Goal: Information Seeking & Learning: Check status

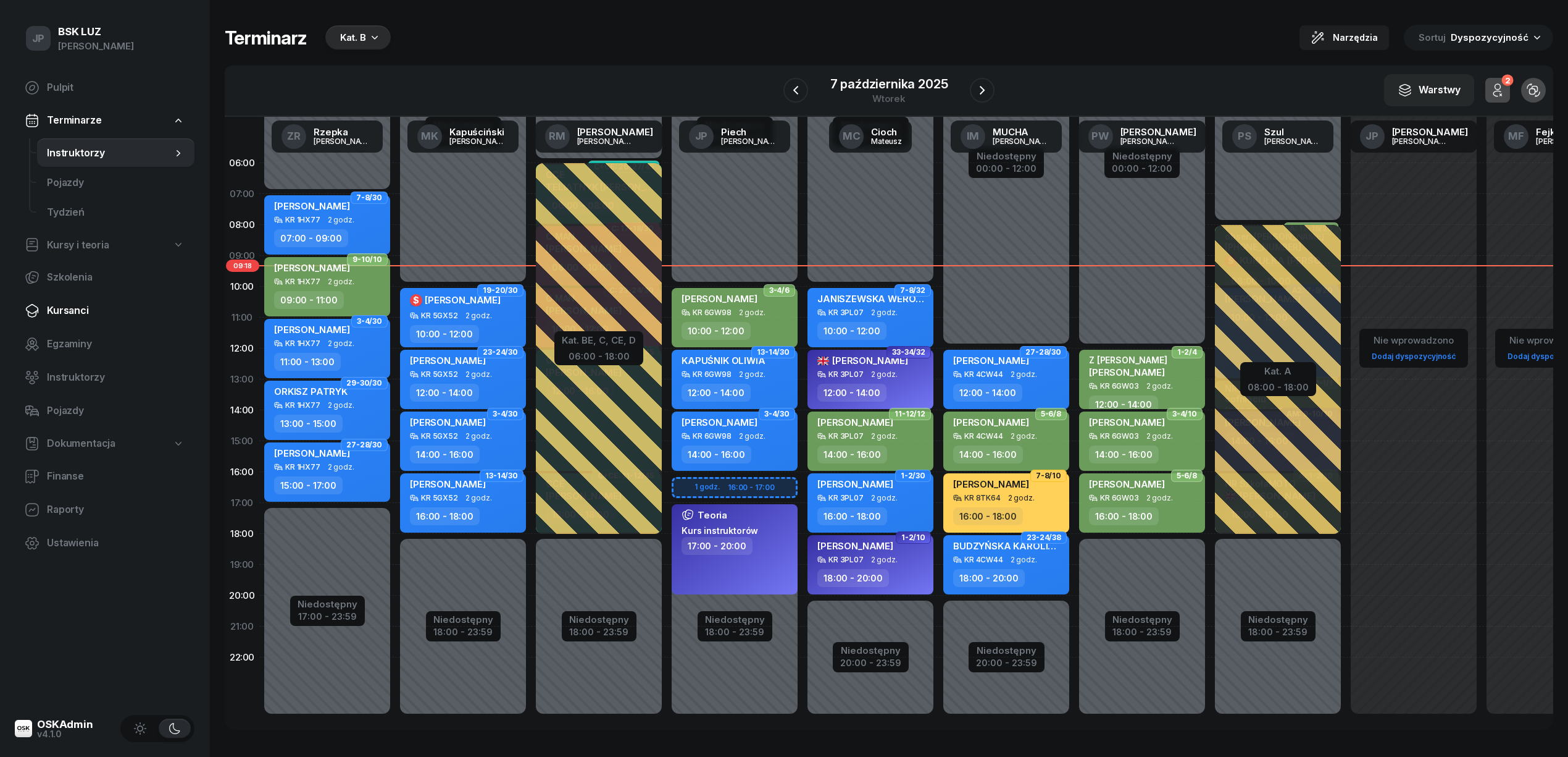
click at [73, 310] on span "Kursanci" at bounding box center [115, 311] width 138 height 16
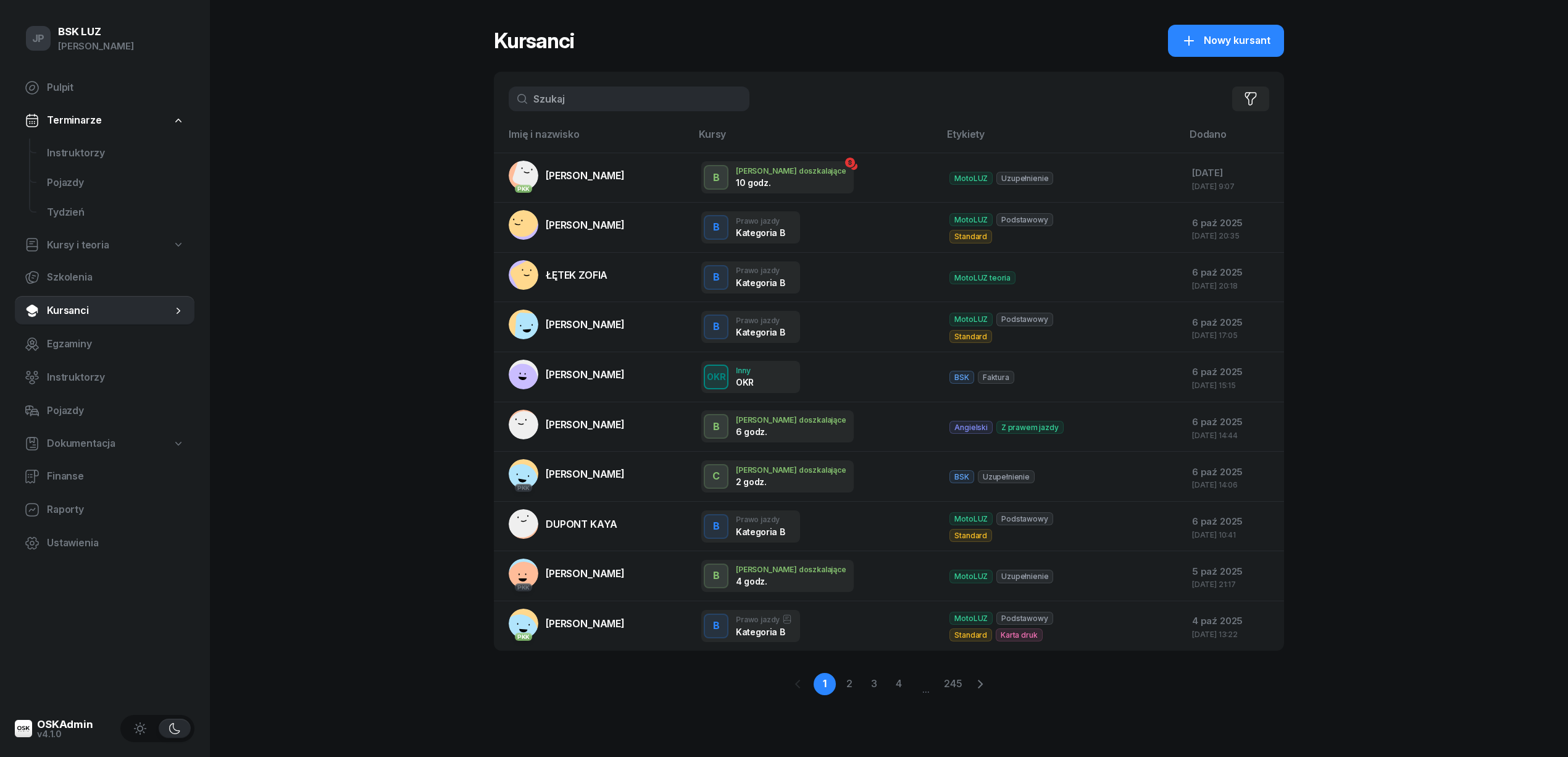
click at [533, 95] on input "text" at bounding box center [629, 99] width 240 height 25
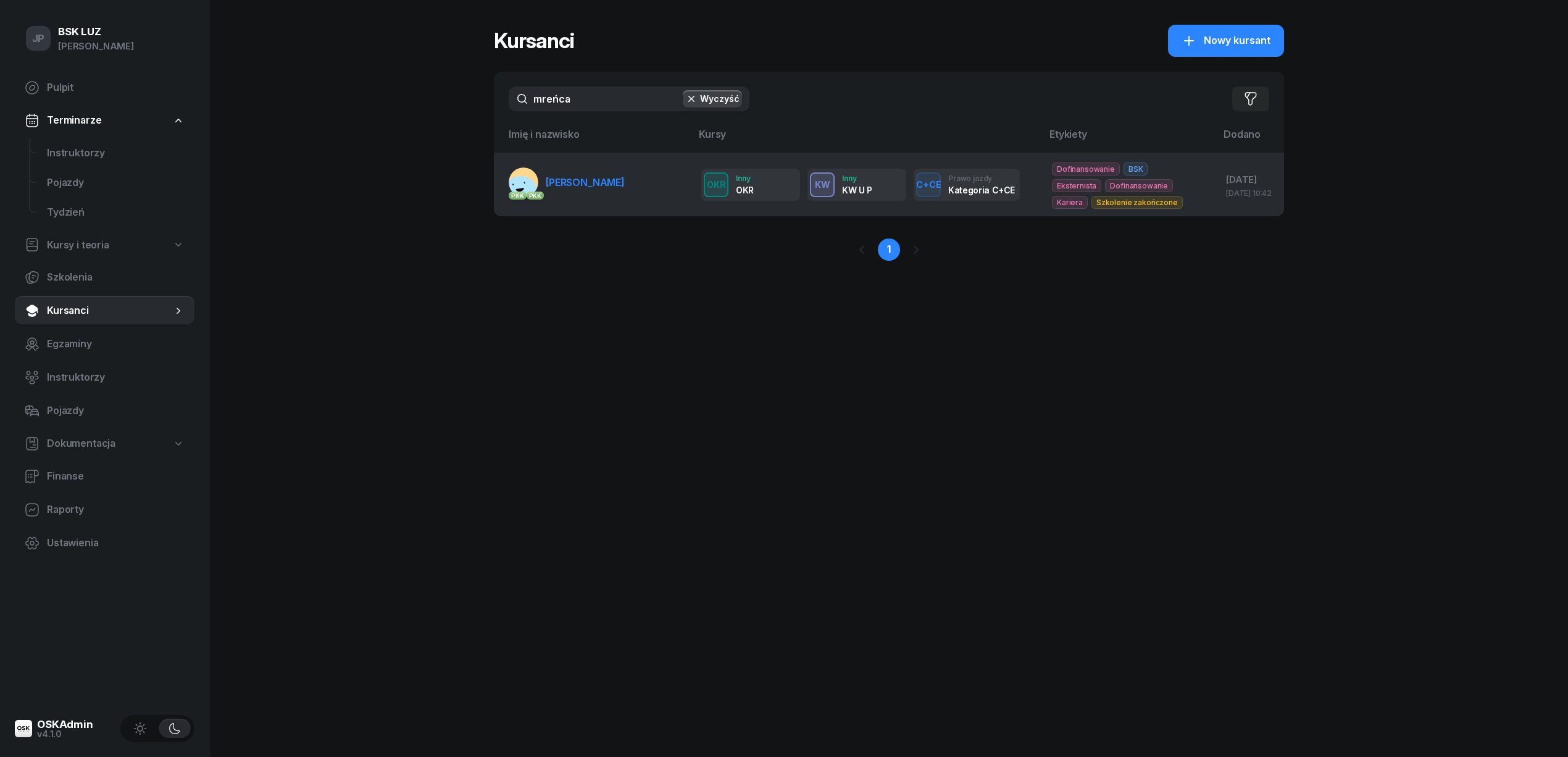
type input "mreńca"
click at [608, 186] on span "MREŃCA SZCZEPAN" at bounding box center [585, 182] width 79 height 12
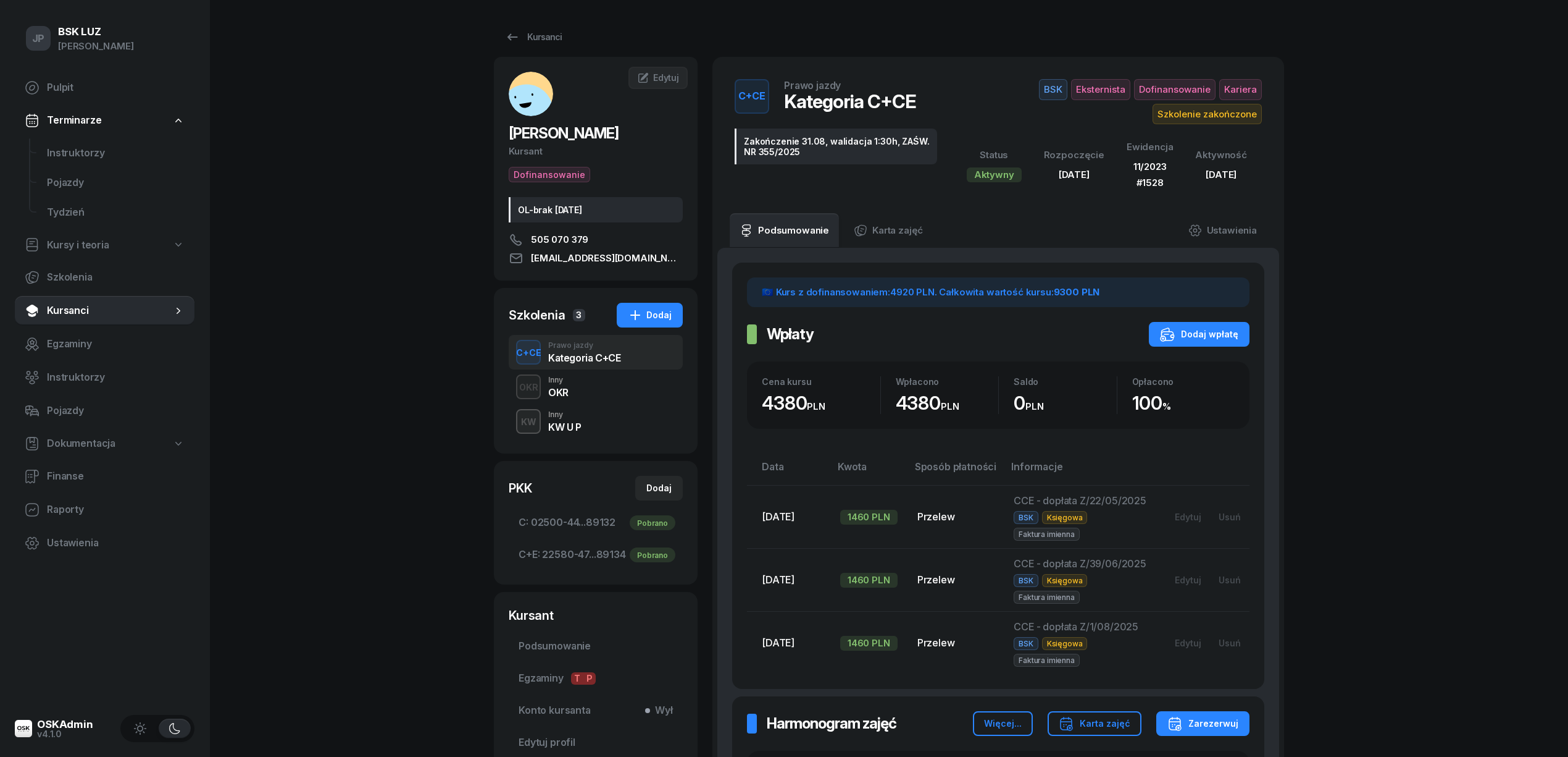
click at [561, 426] on div "KW U P" at bounding box center [564, 426] width 33 height 10
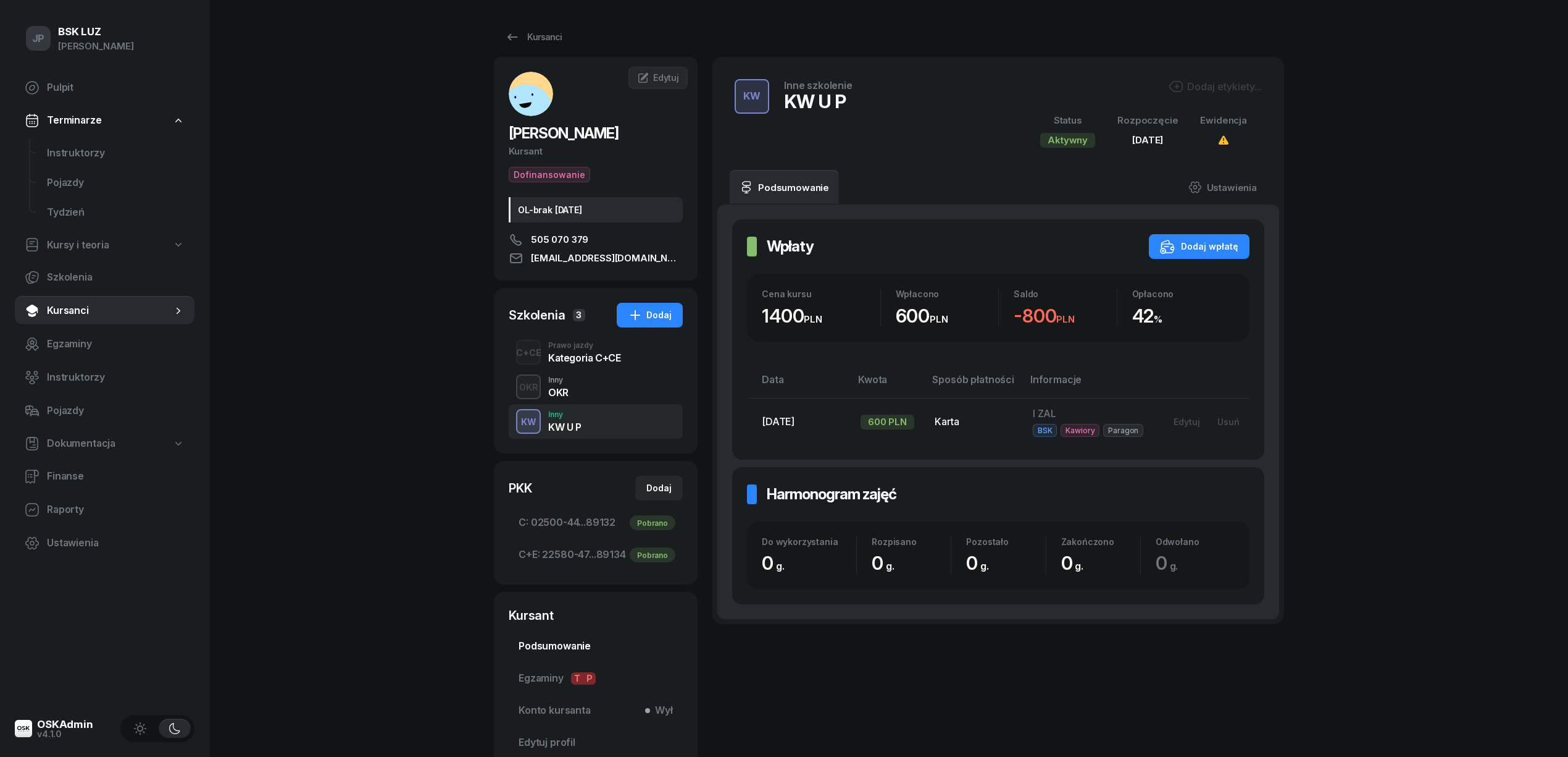
click at [541, 646] on span "Podsumowanie" at bounding box center [596, 646] width 154 height 16
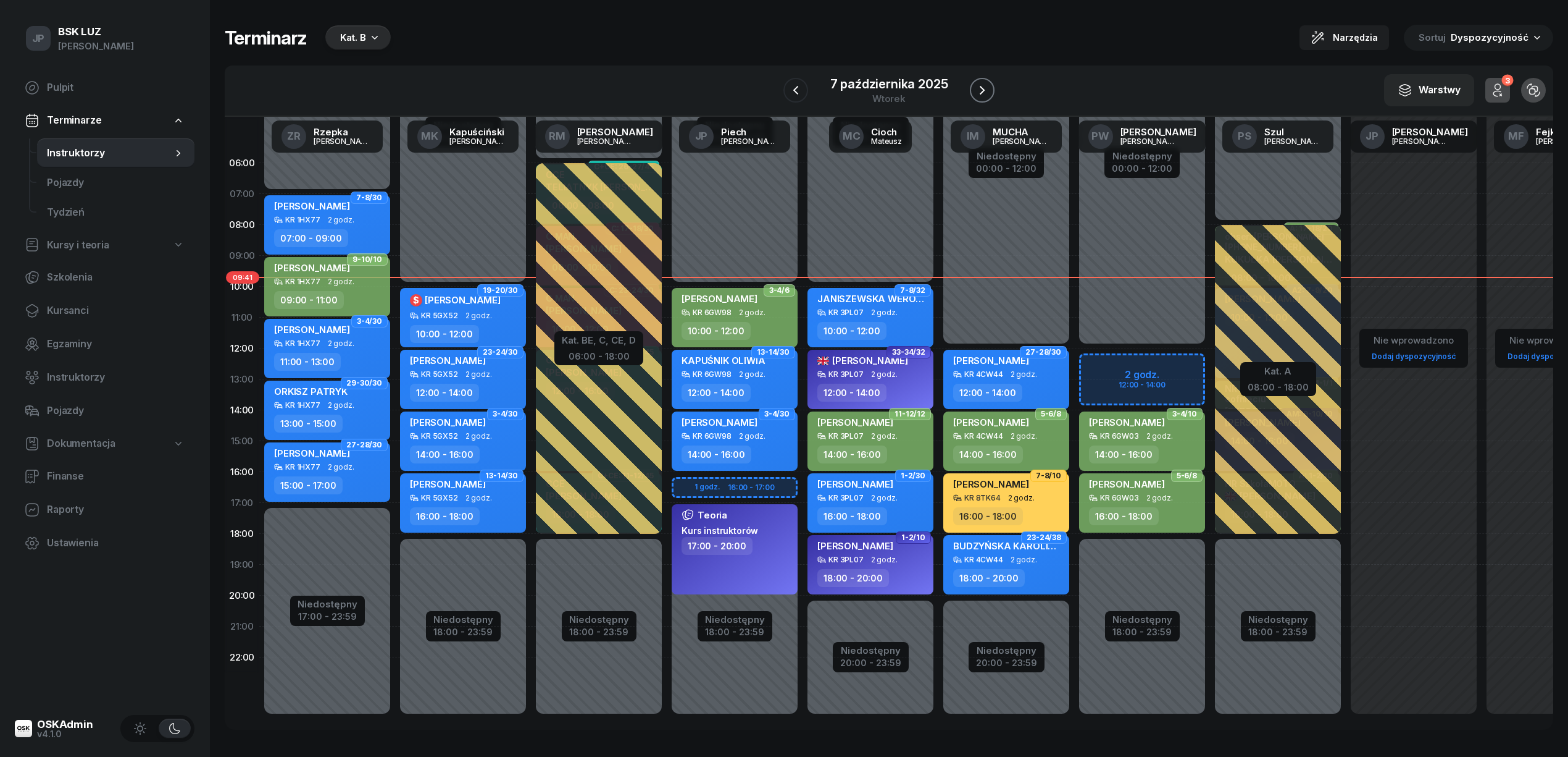
click at [977, 94] on icon "button" at bounding box center [983, 90] width 14 height 14
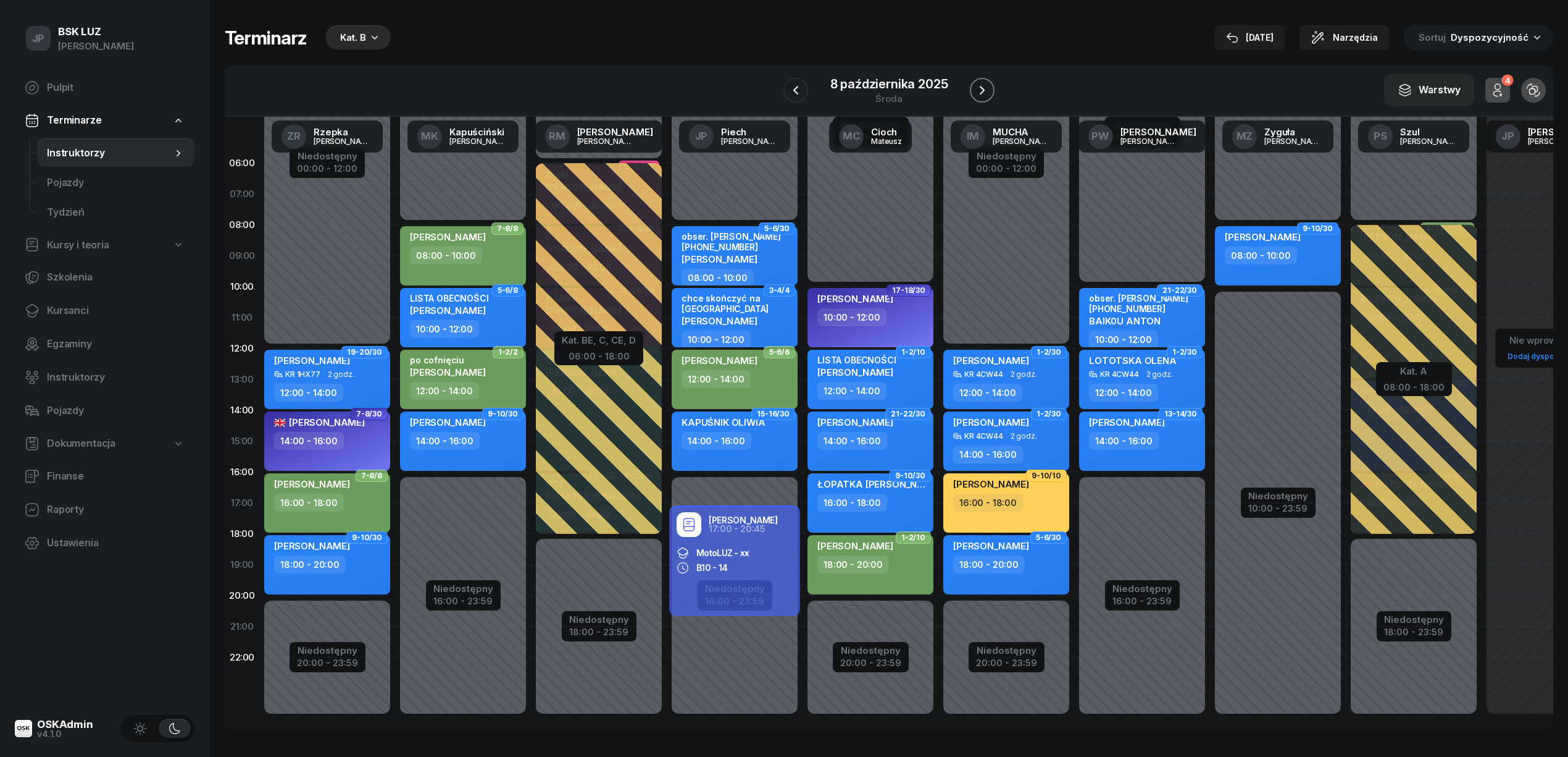
click at [977, 94] on icon "button" at bounding box center [983, 90] width 14 height 14
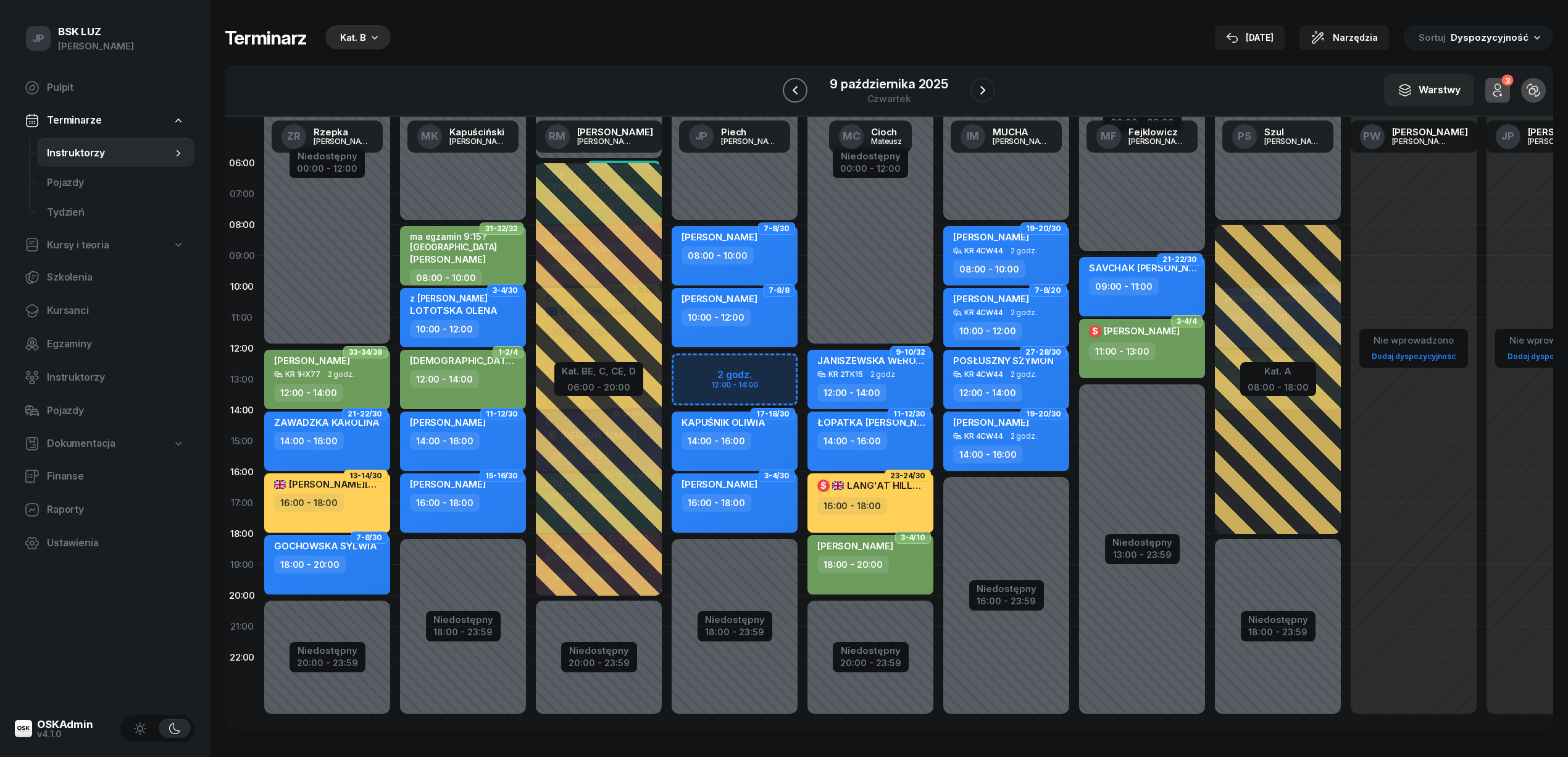
click at [794, 84] on icon "button" at bounding box center [795, 90] width 14 height 14
click at [794, 84] on icon "button" at bounding box center [796, 90] width 14 height 14
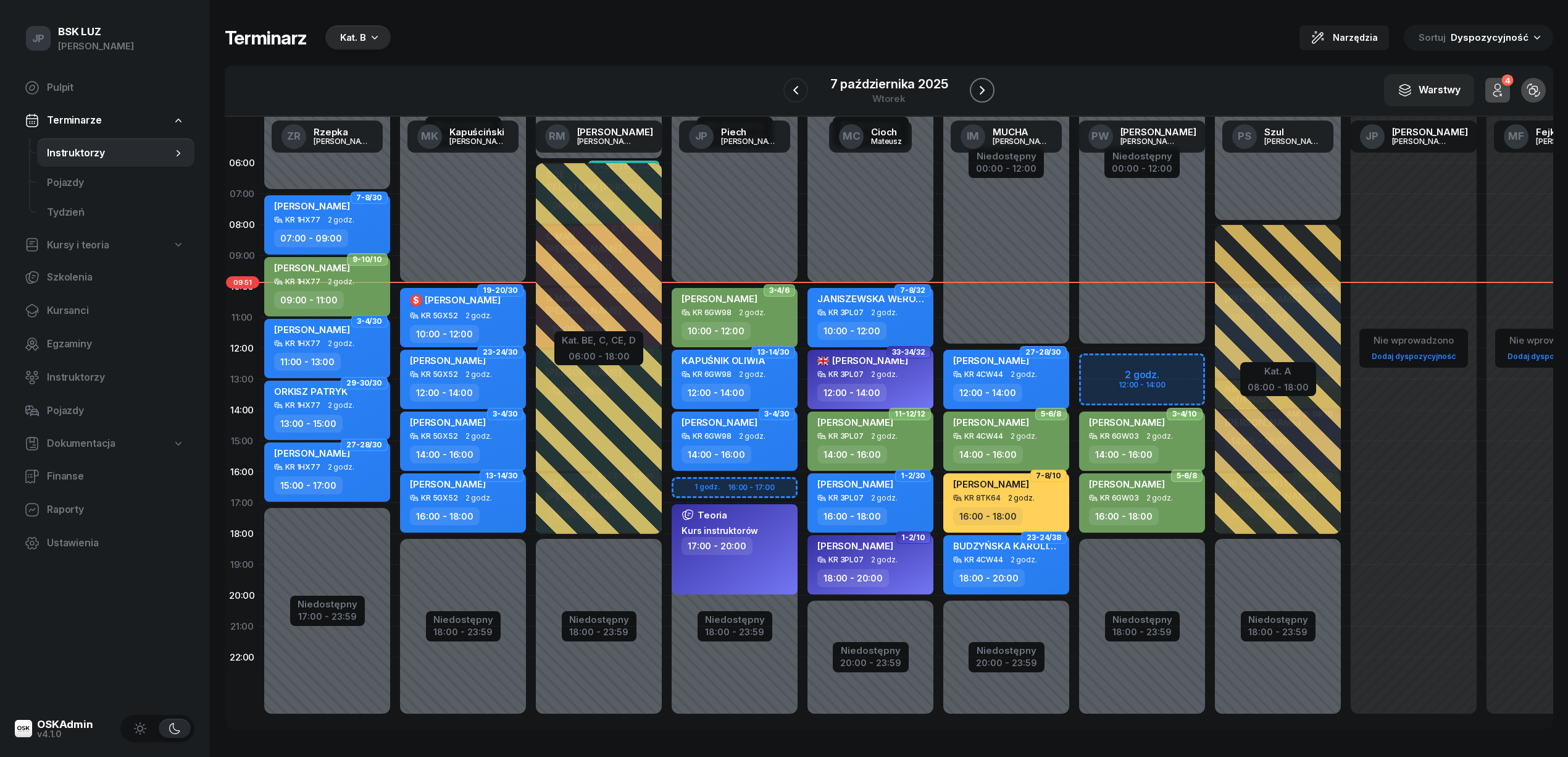
click at [980, 89] on icon "button" at bounding box center [983, 90] width 14 height 14
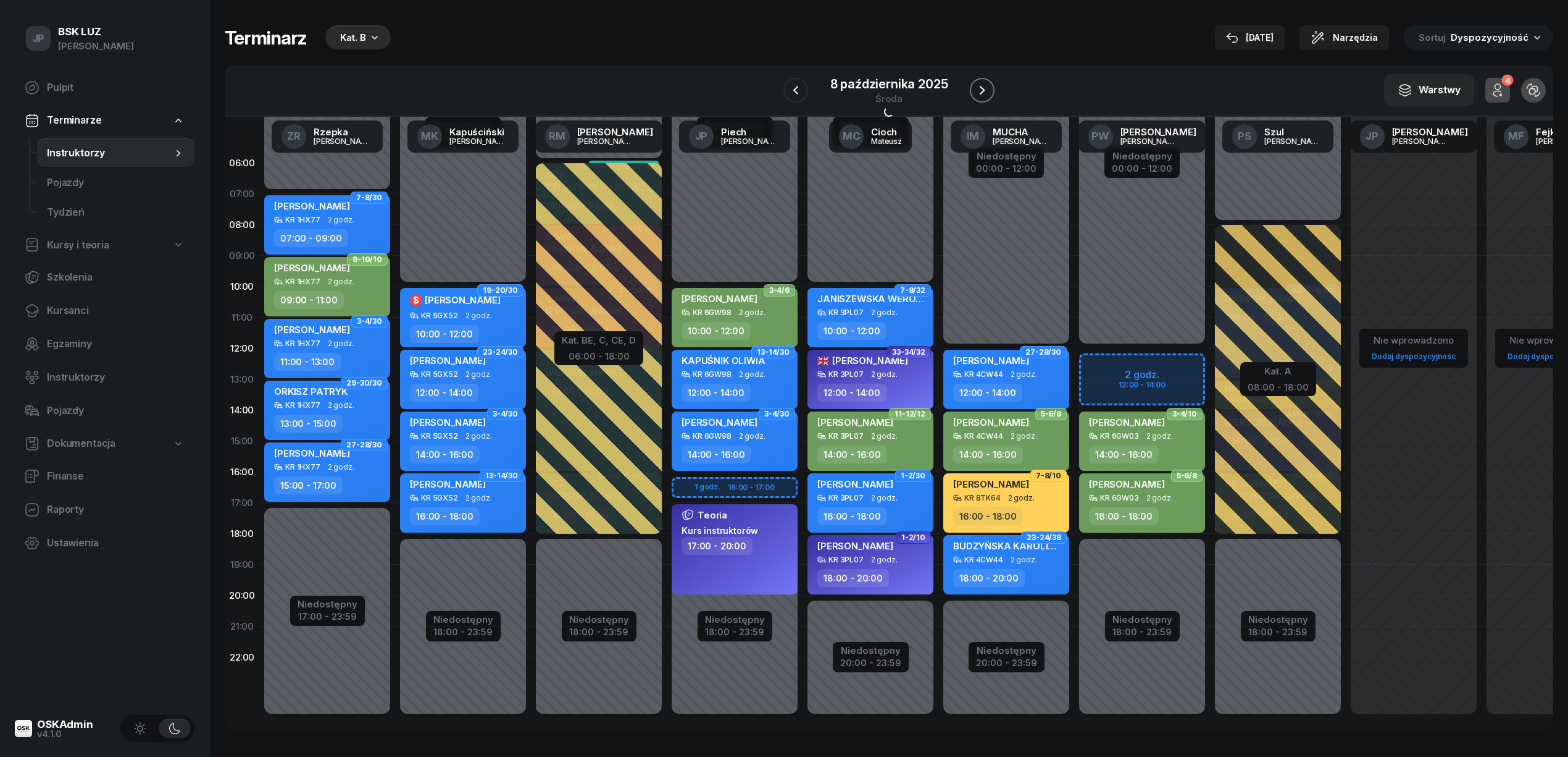
click at [980, 89] on icon "button" at bounding box center [983, 90] width 14 height 14
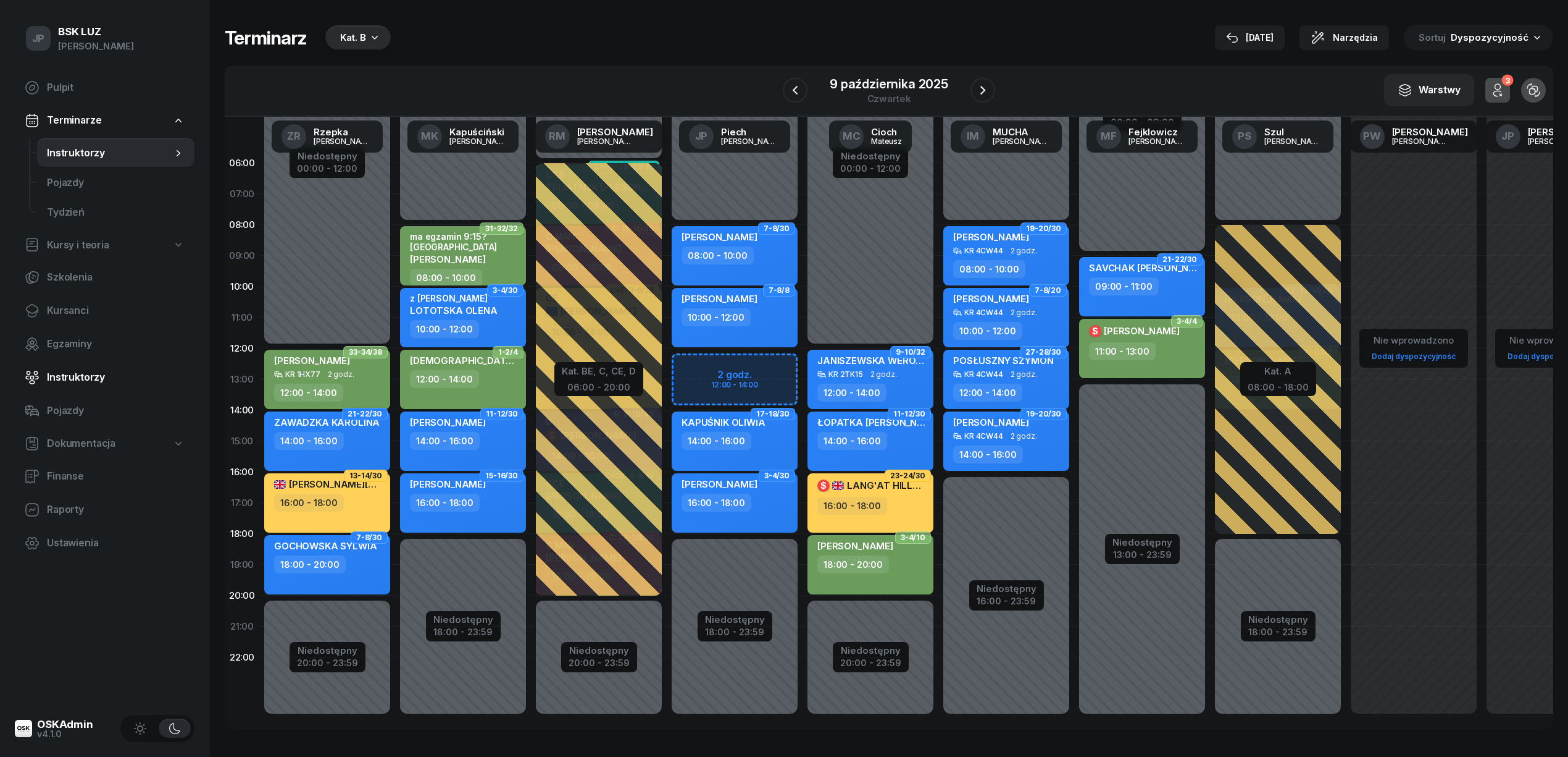
click at [75, 374] on span "Instruktorzy" at bounding box center [115, 377] width 138 height 16
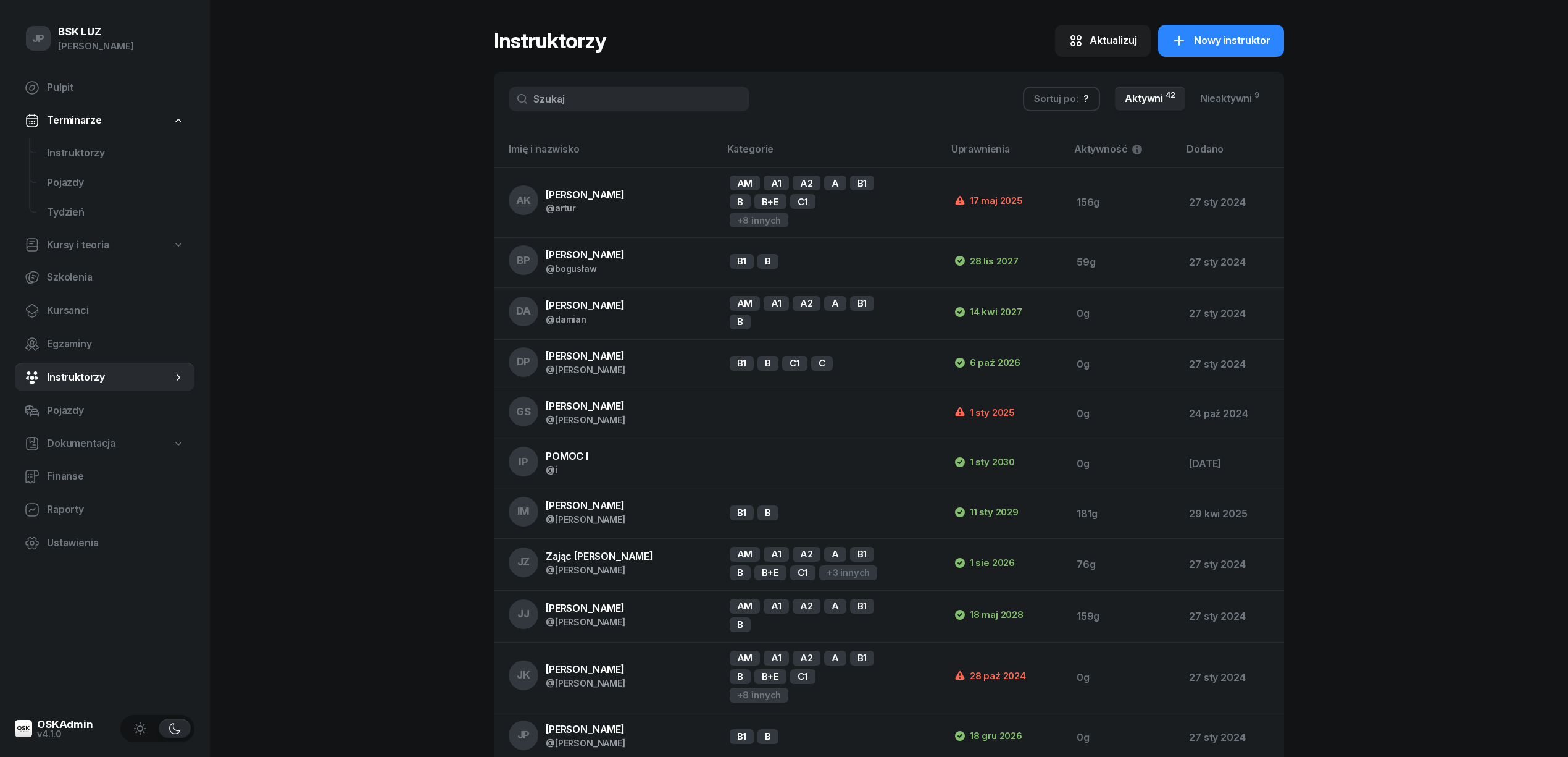
click at [579, 100] on input "text" at bounding box center [629, 99] width 240 height 25
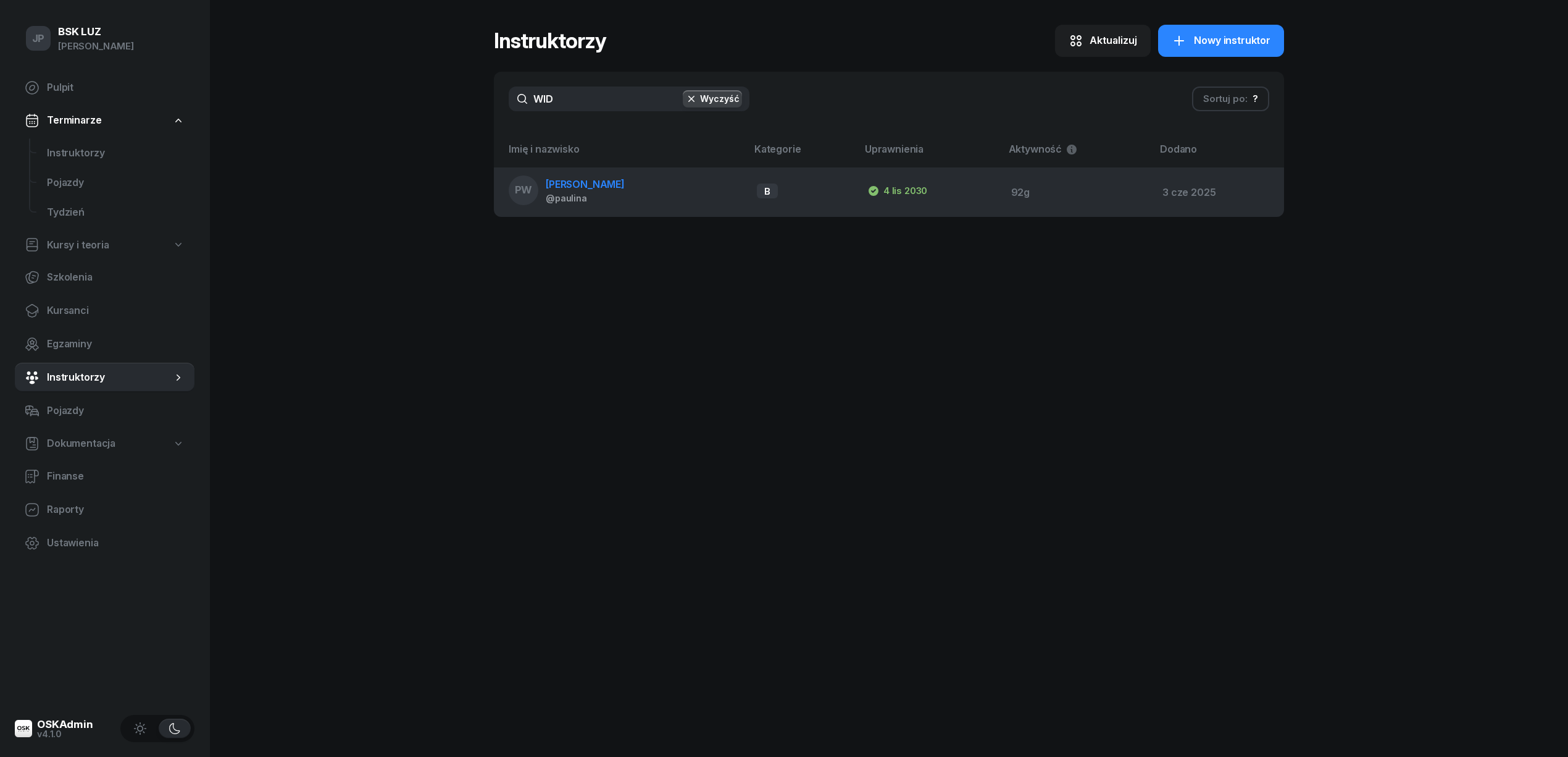
type input "WID"
click at [581, 183] on span "Widawska Paulina" at bounding box center [585, 183] width 79 height 12
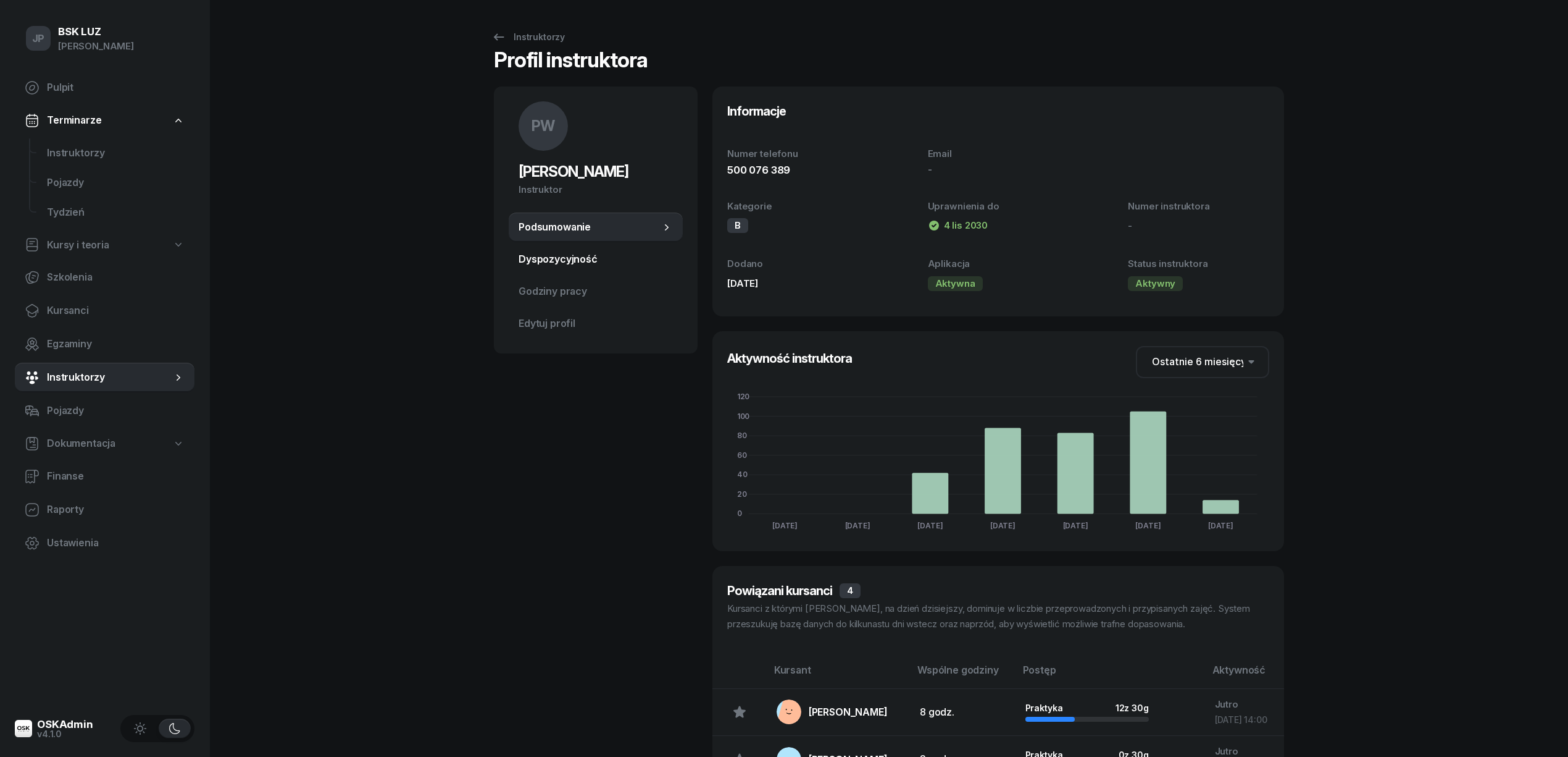
click at [568, 262] on span "Dyspozycyjność" at bounding box center [596, 260] width 154 height 16
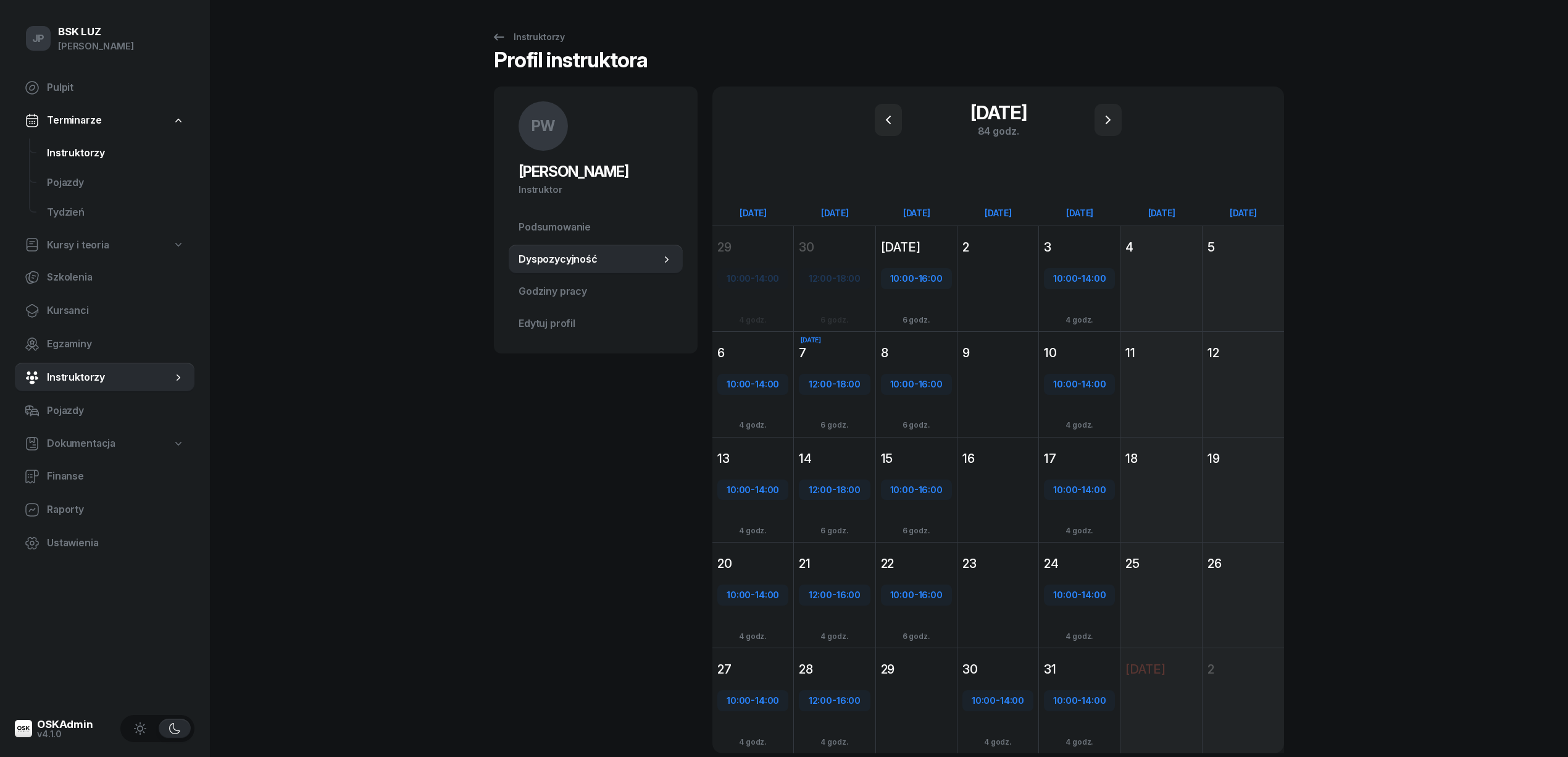
click at [73, 150] on span "Instruktorzy" at bounding box center [115, 153] width 138 height 16
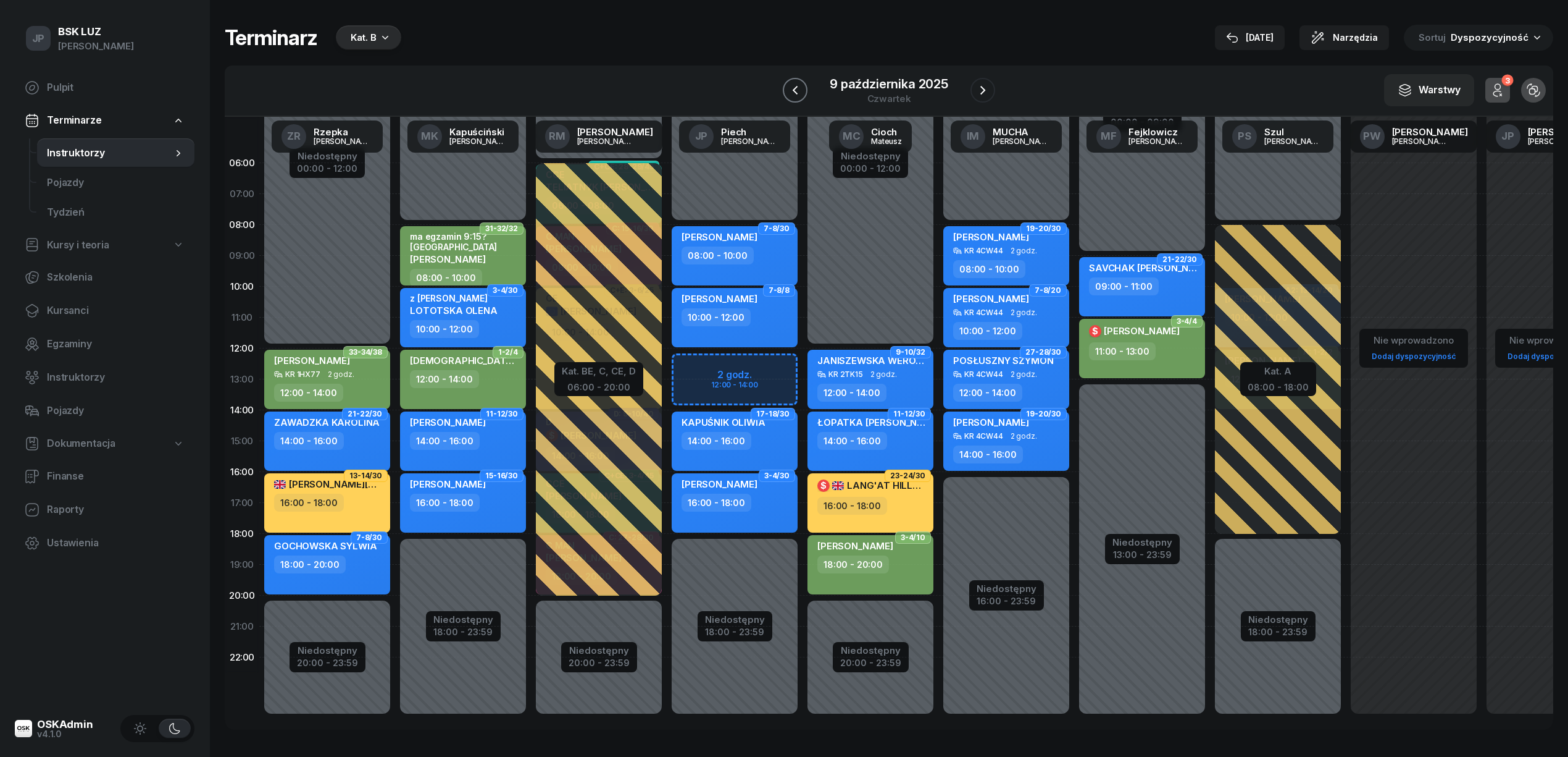
click at [799, 89] on icon "button" at bounding box center [795, 90] width 14 height 14
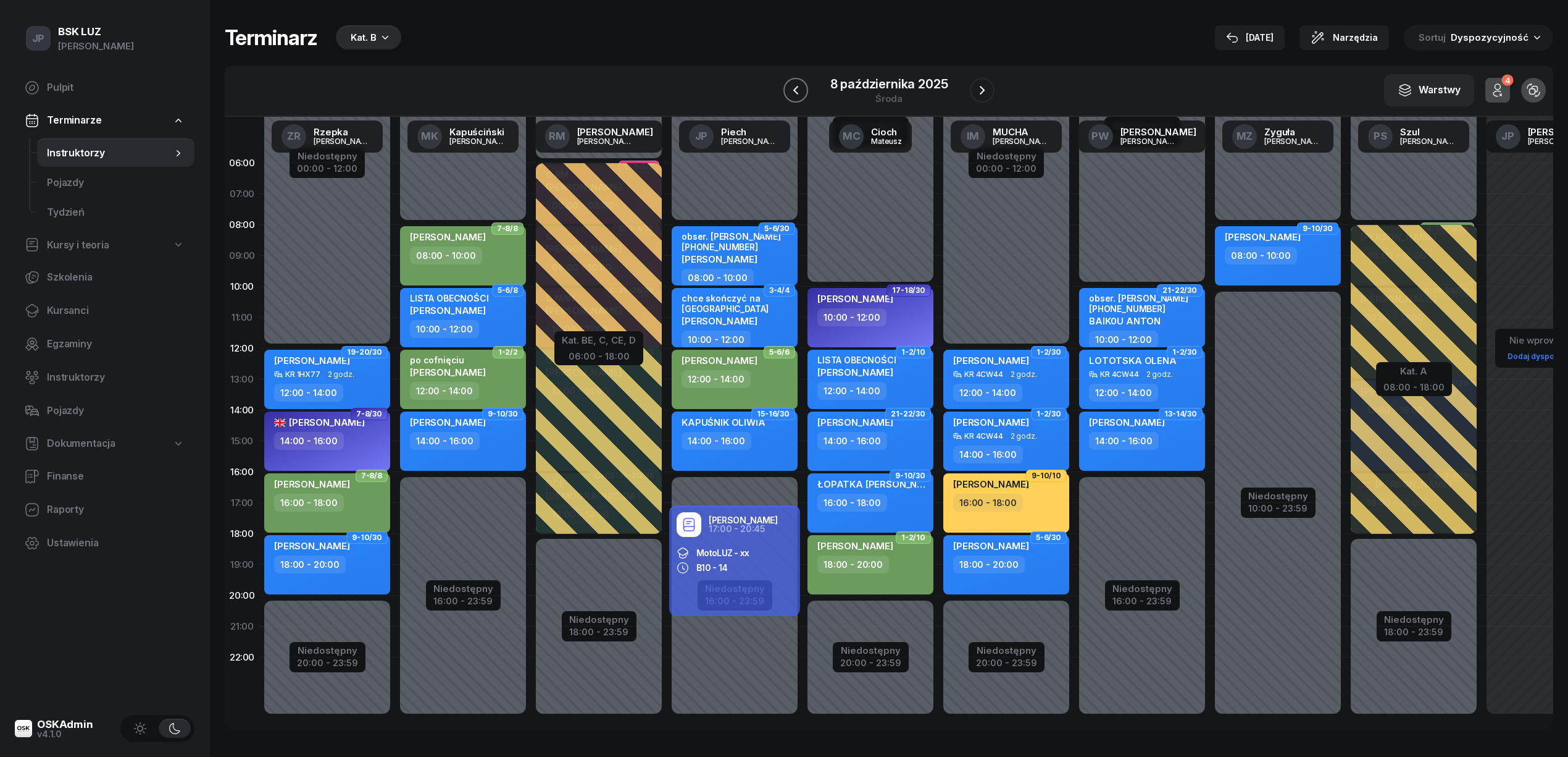
click at [799, 89] on icon "button" at bounding box center [796, 90] width 14 height 14
